Goal: Browse casually

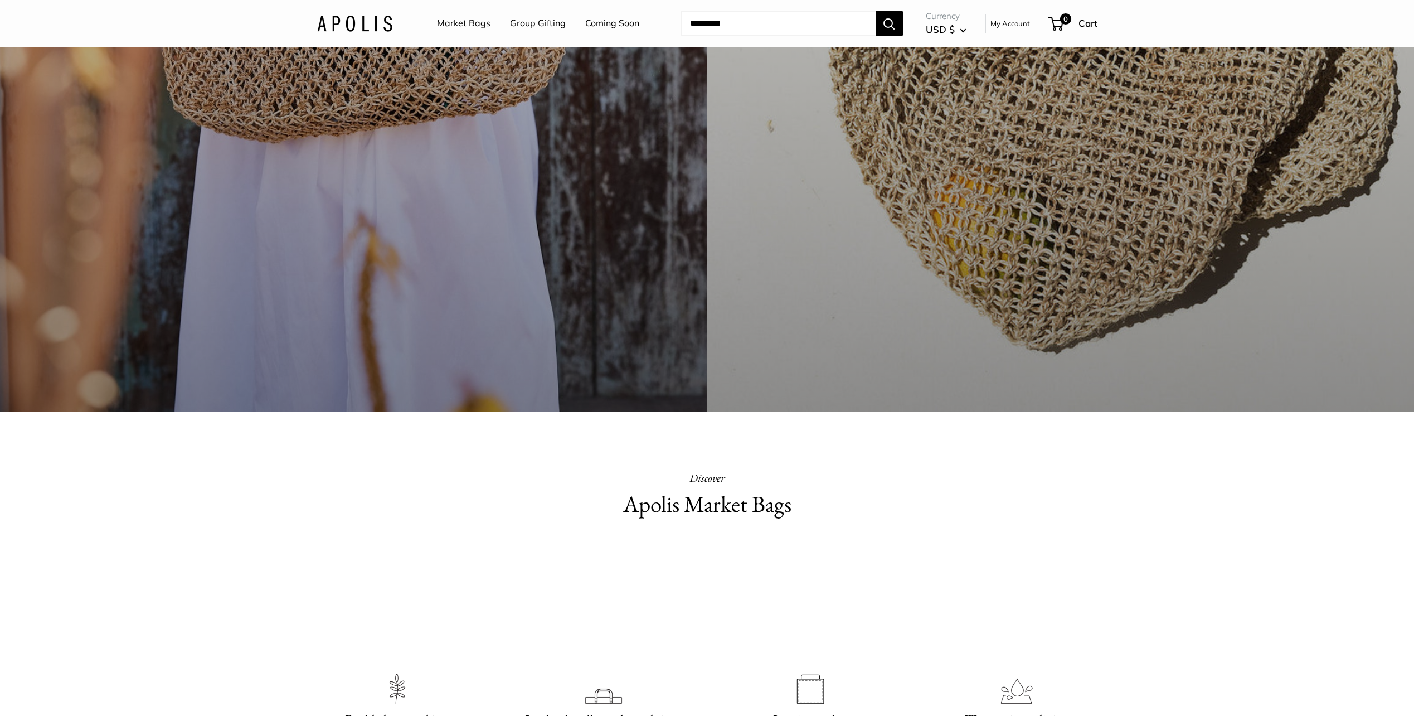
scroll to position [446, 0]
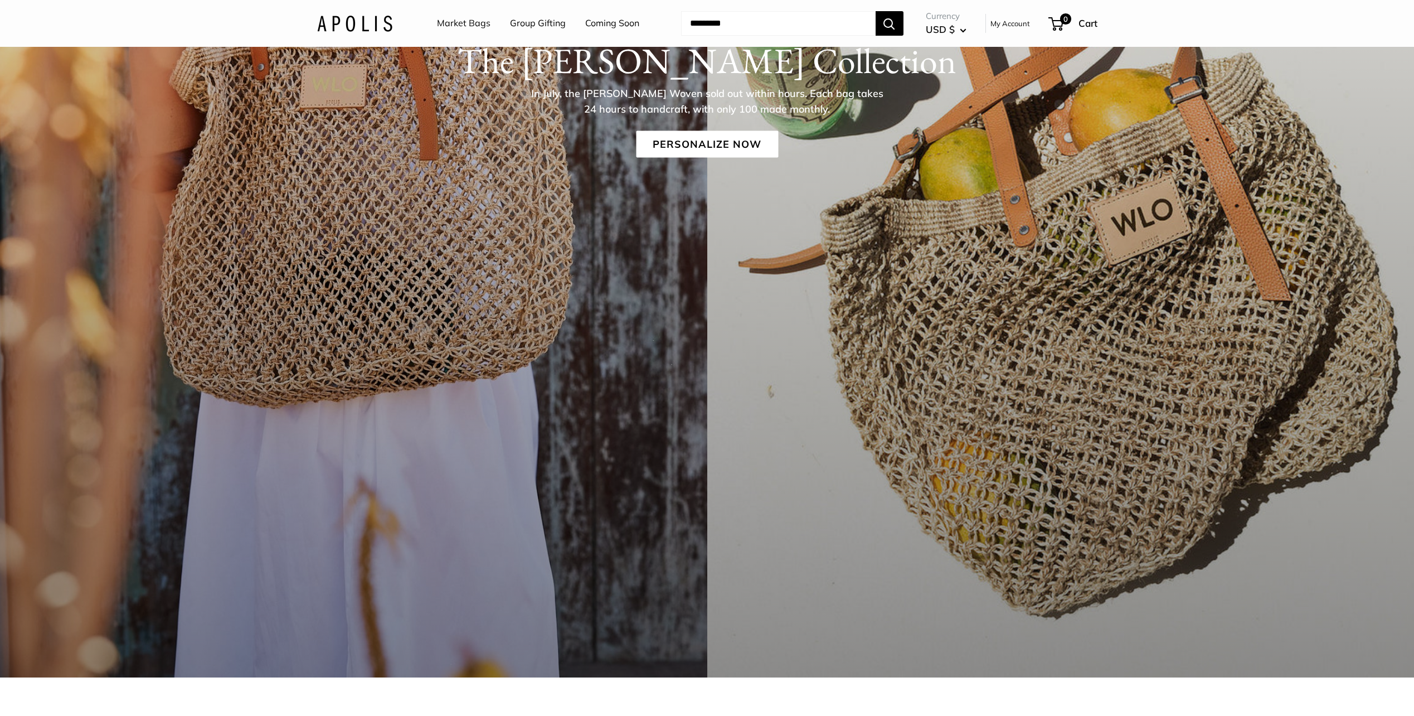
click at [609, 21] on link "Coming Soon" at bounding box center [612, 23] width 54 height 17
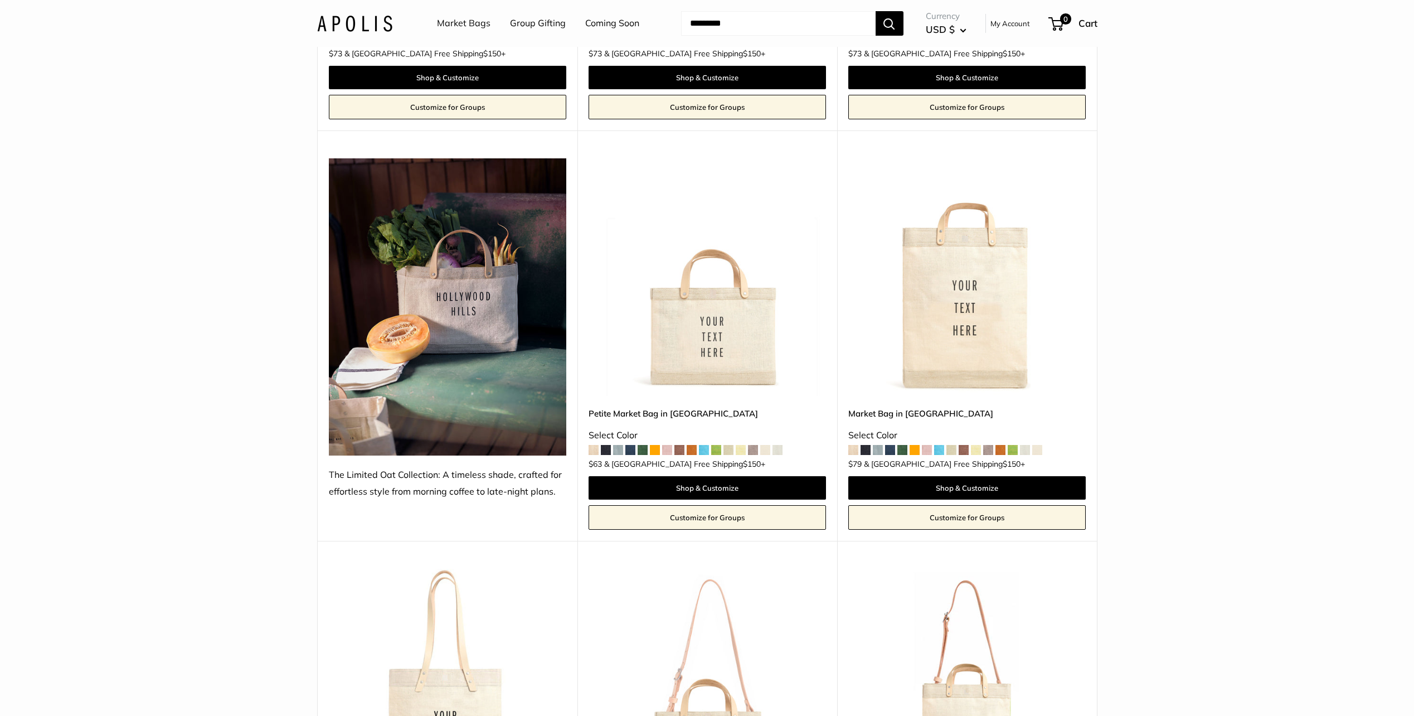
scroll to position [3271, 0]
